Goal: Transaction & Acquisition: Purchase product/service

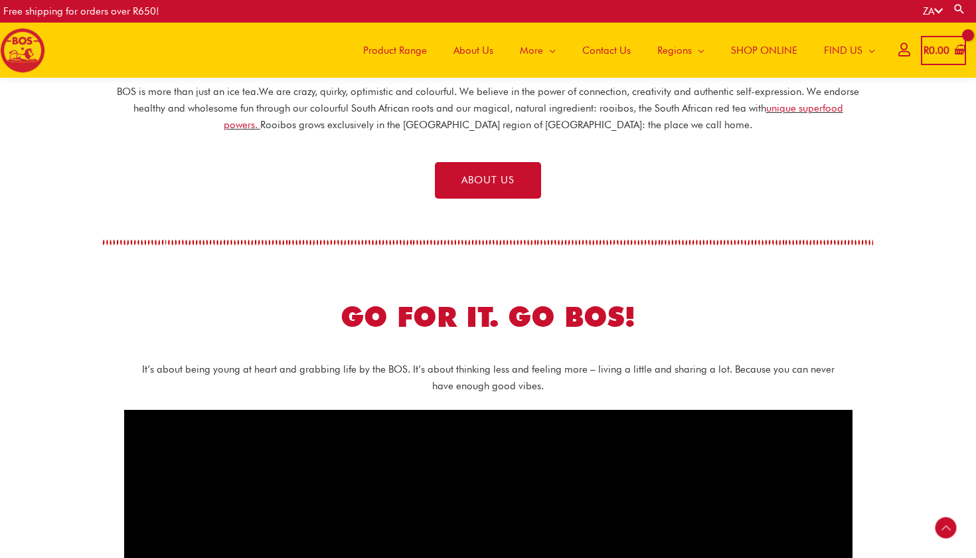
click at [396, 47] on span "Product Range" at bounding box center [395, 51] width 64 height 40
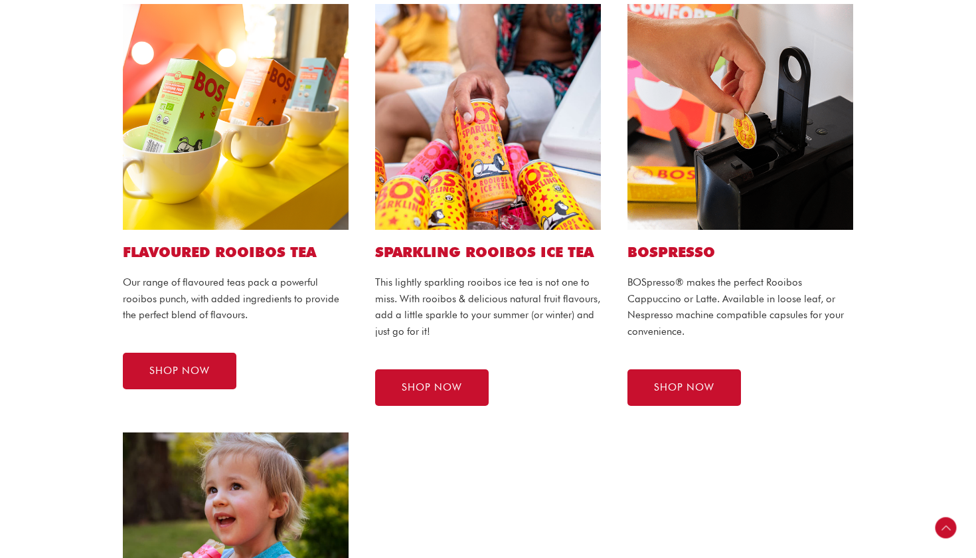
scroll to position [744, 0]
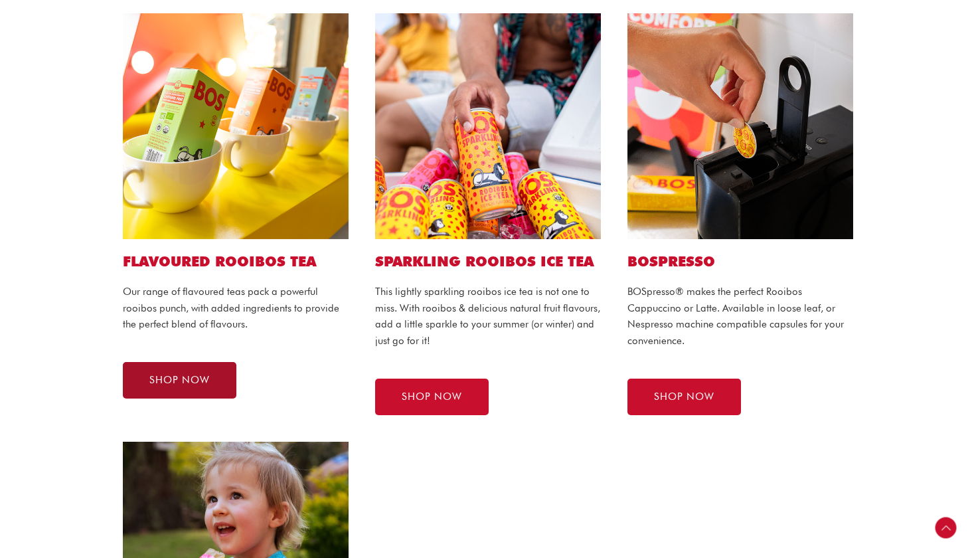
click at [208, 378] on span "SHOP NOW" at bounding box center [179, 380] width 60 height 10
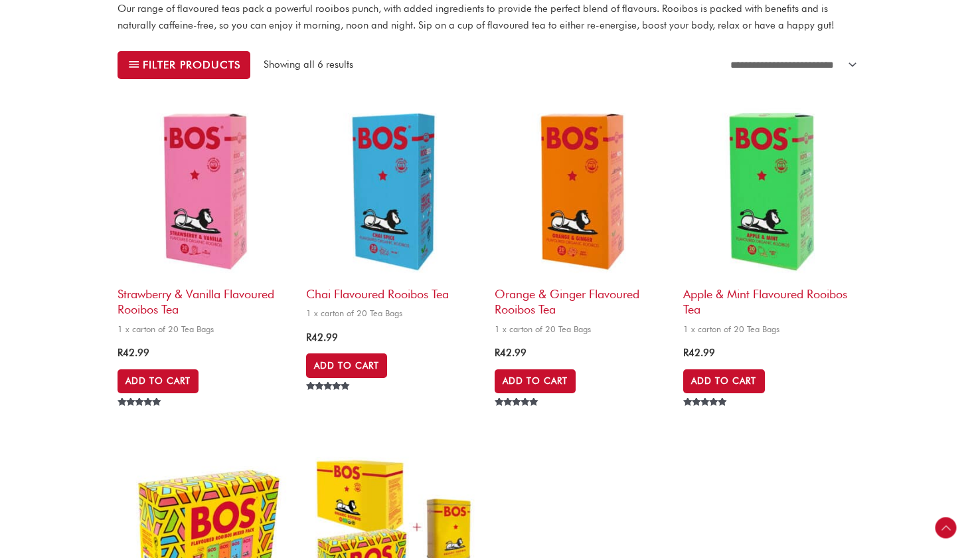
scroll to position [414, 0]
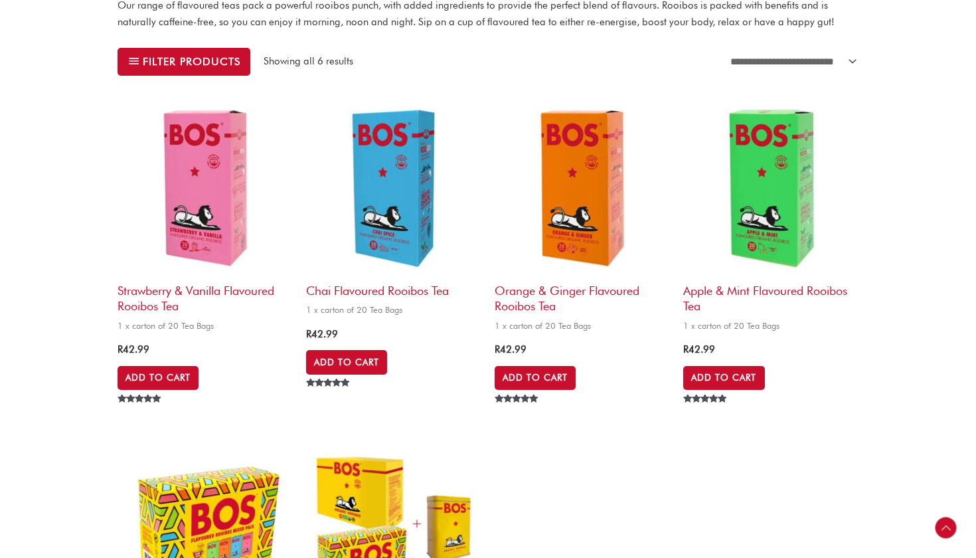
click at [227, 289] on h2 "Strawberry & Vanilla Flavoured Rooibos Tea" at bounding box center [204, 295] width 175 height 38
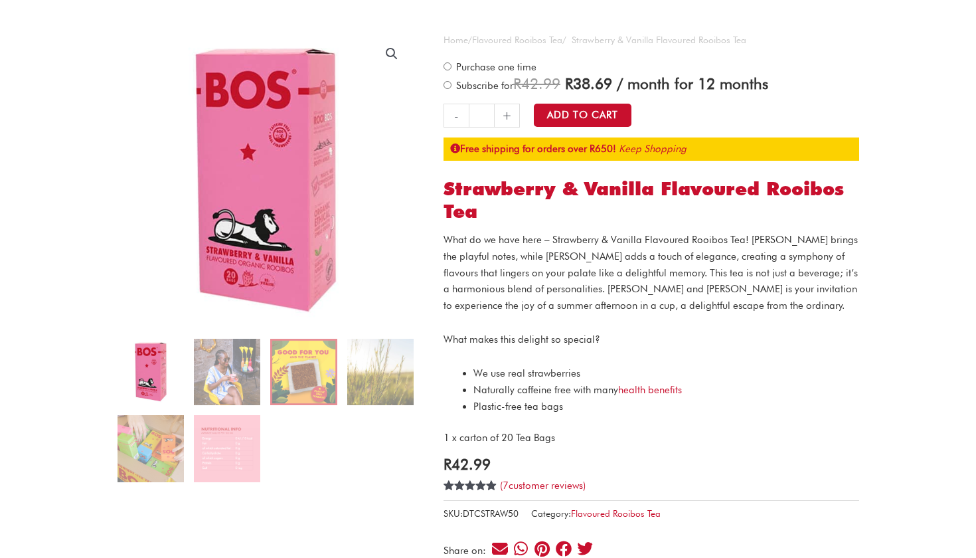
scroll to position [101, 0]
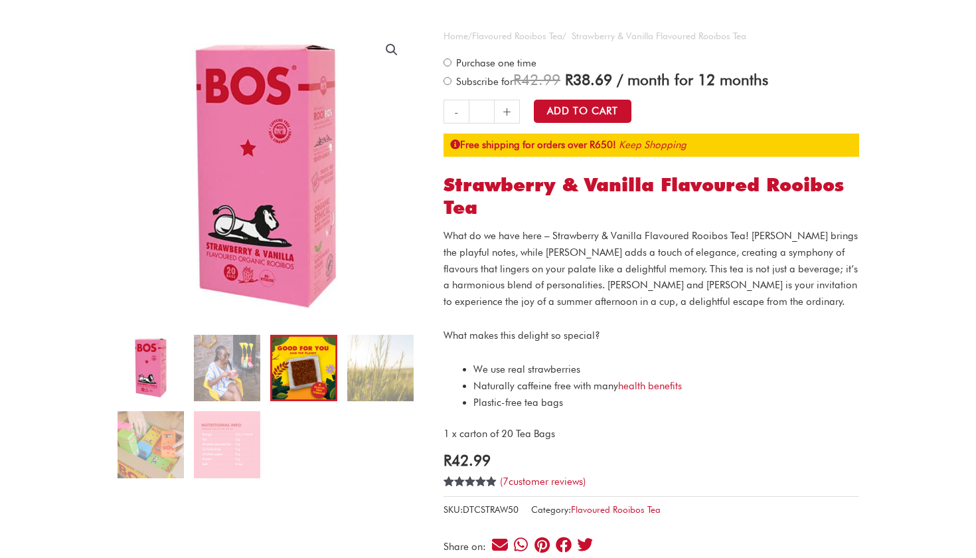
click at [294, 379] on img at bounding box center [303, 368] width 66 height 66
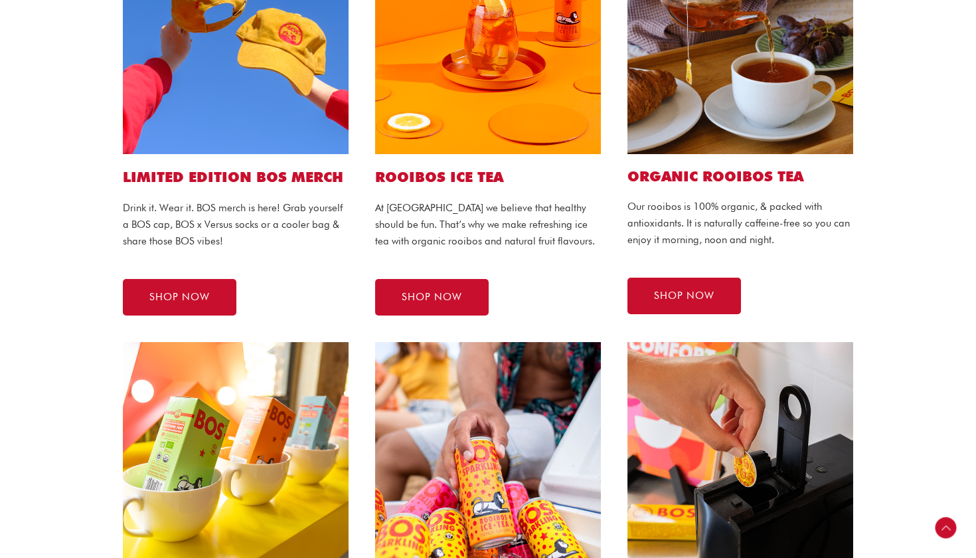
scroll to position [299, 0]
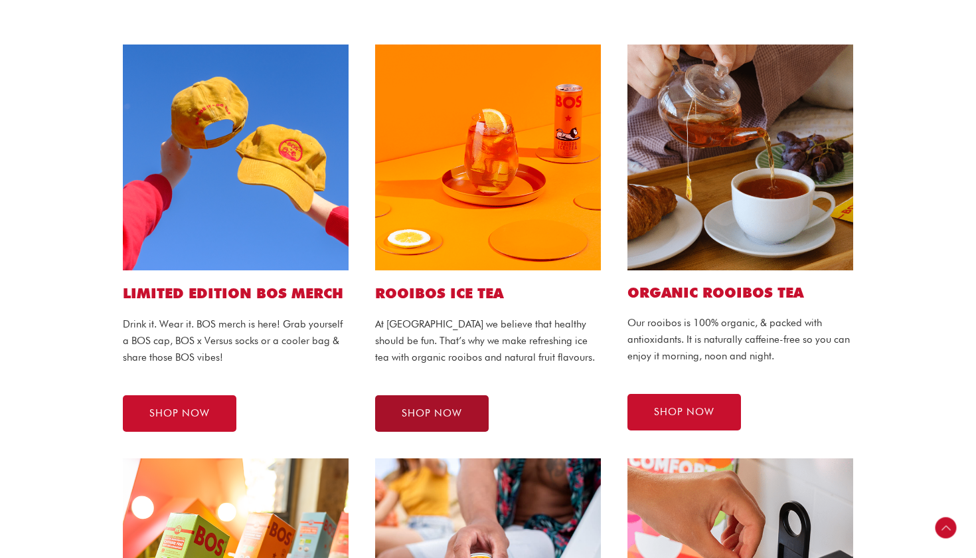
click at [456, 419] on link "SHOP NOW" at bounding box center [431, 413] width 113 height 37
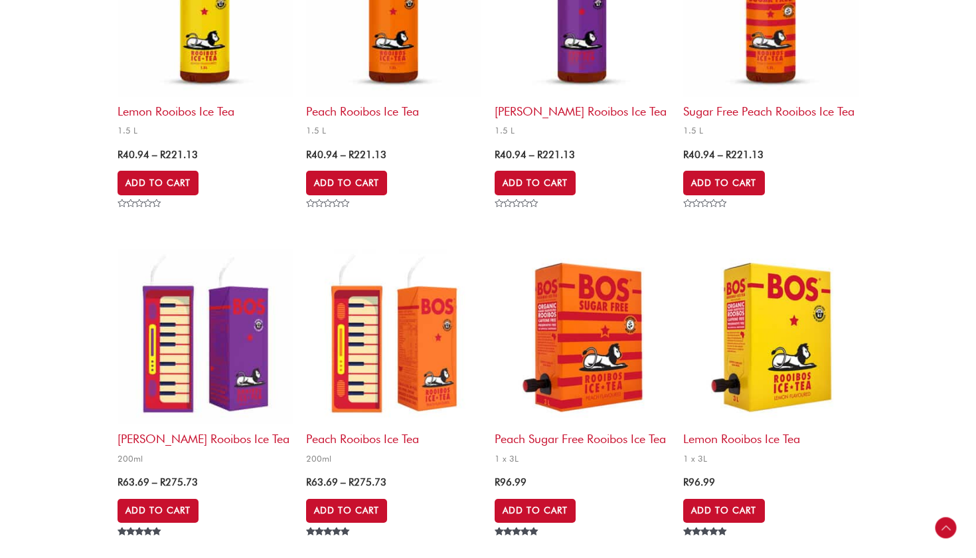
scroll to position [554, 0]
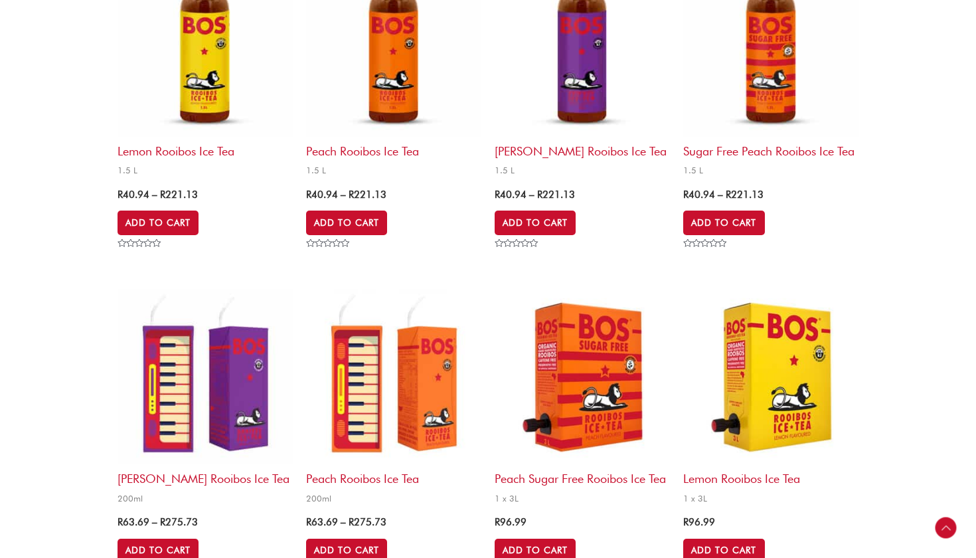
click at [358, 389] on img at bounding box center [393, 376] width 175 height 175
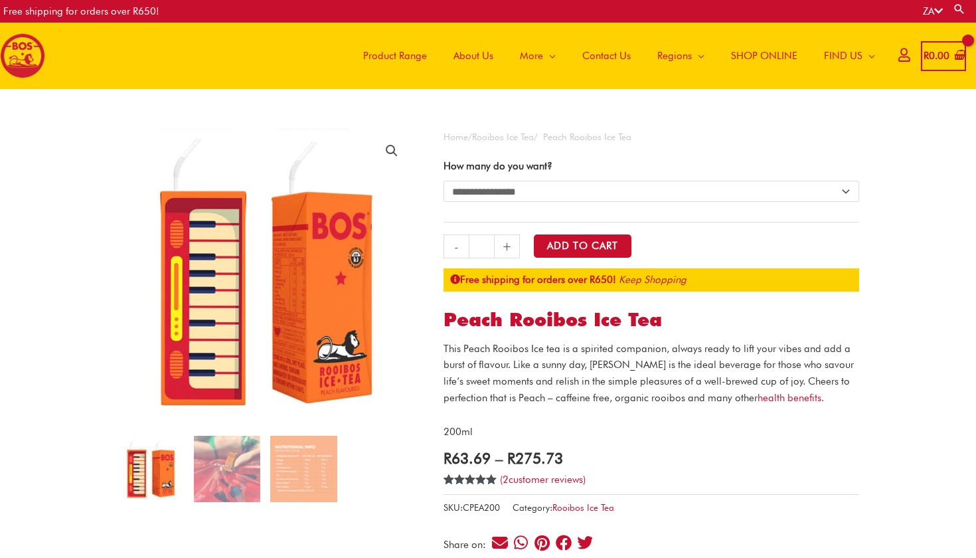
scroll to position [40, 0]
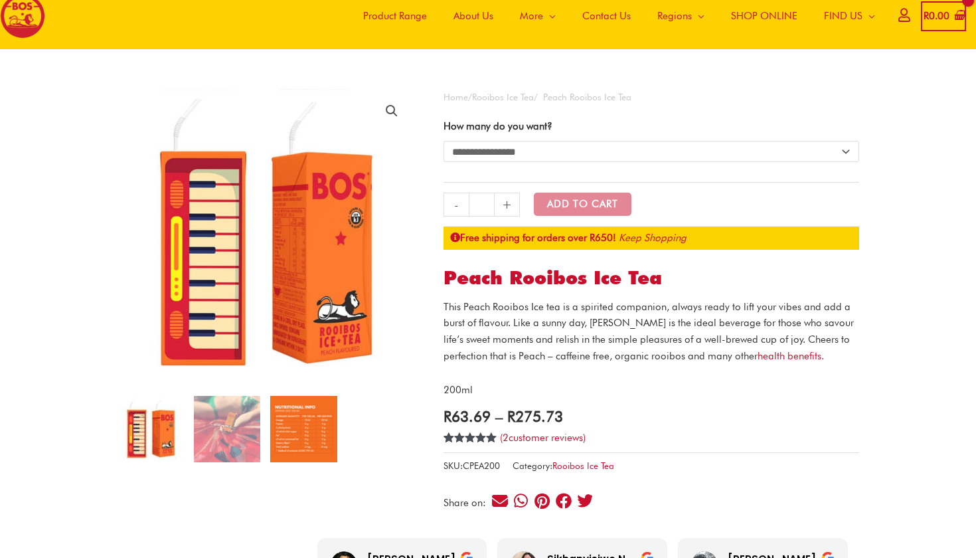
click at [295, 426] on img at bounding box center [303, 429] width 66 height 66
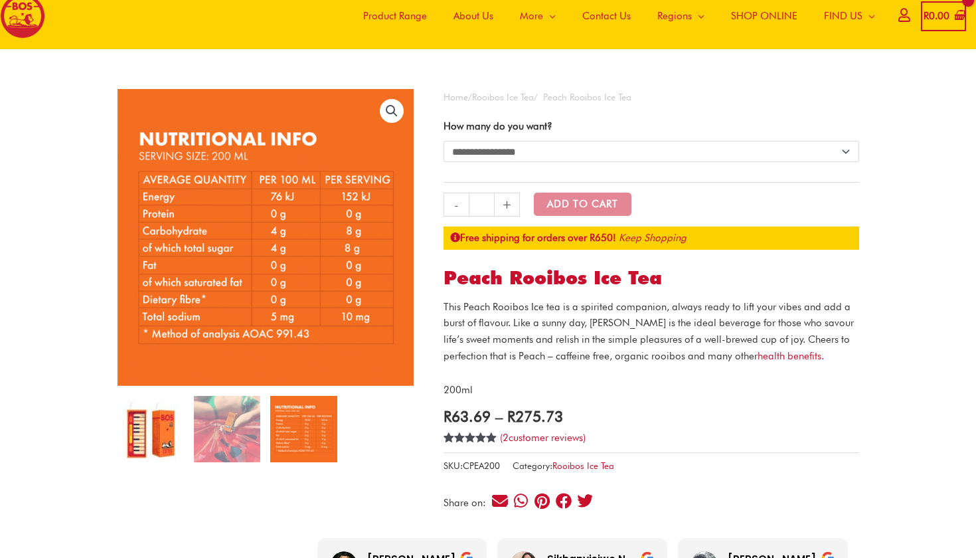
click at [154, 424] on img at bounding box center [150, 429] width 66 height 66
